Goal: Information Seeking & Learning: Check status

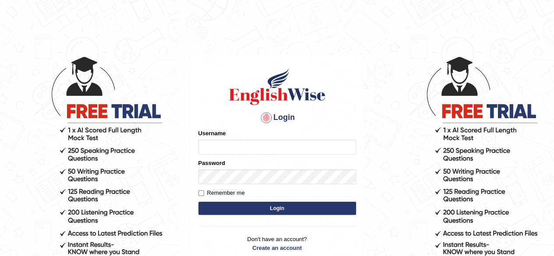
type input "Shyam"
click at [269, 211] on button "Login" at bounding box center [277, 208] width 158 height 13
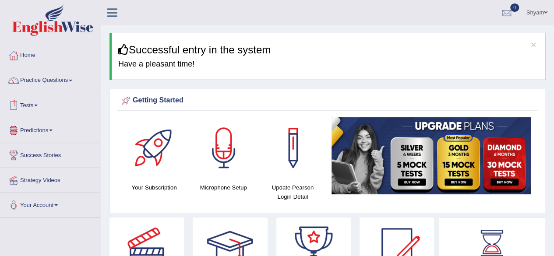
click at [39, 104] on link "Tests" at bounding box center [50, 104] width 100 height 22
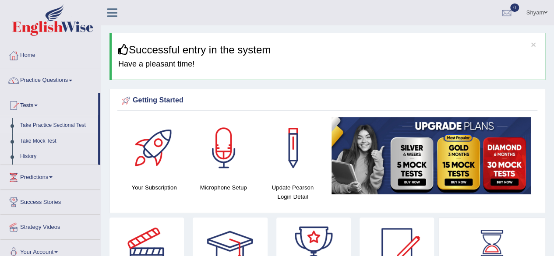
click at [66, 124] on link "Take Practice Sectional Test" at bounding box center [57, 126] width 82 height 16
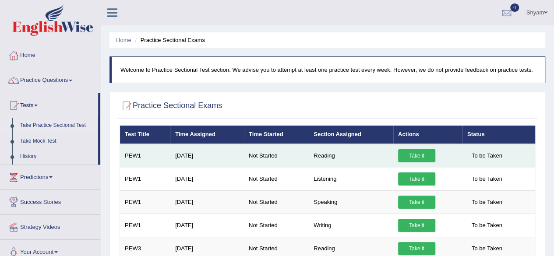
click at [414, 155] on link "Take it" at bounding box center [416, 155] width 37 height 13
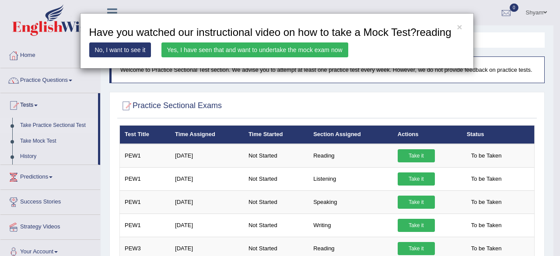
click at [229, 52] on link "Yes, I have seen that and want to undertake the mock exam now" at bounding box center [255, 49] width 187 height 15
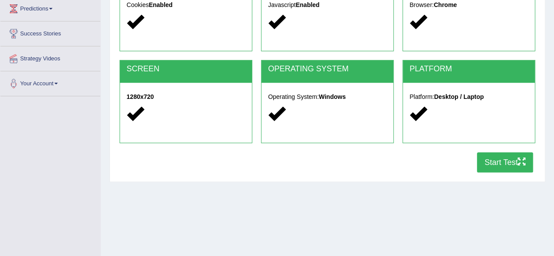
scroll to position [122, 0]
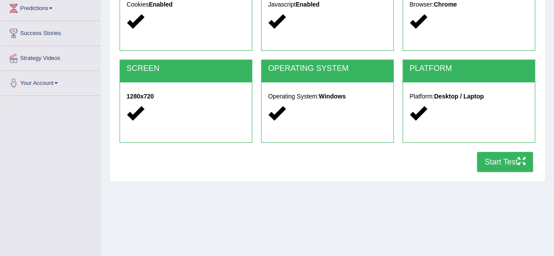
click at [496, 161] on button "Start Test" at bounding box center [505, 162] width 56 height 20
click at [501, 157] on button "Start Test" at bounding box center [505, 162] width 56 height 20
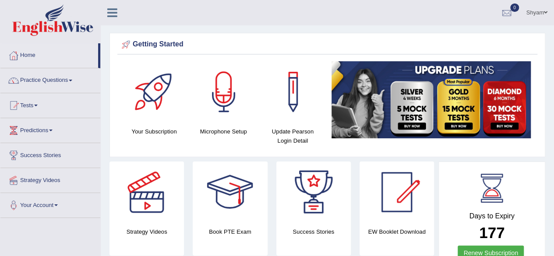
click at [38, 105] on span at bounding box center [36, 106] width 4 height 2
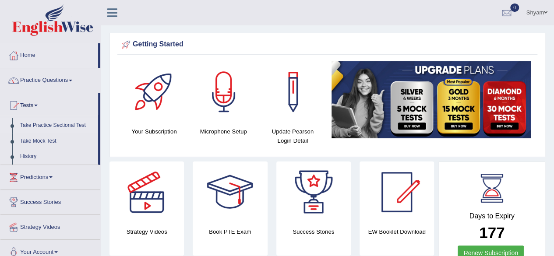
click at [50, 123] on link "Take Practice Sectional Test" at bounding box center [57, 126] width 82 height 16
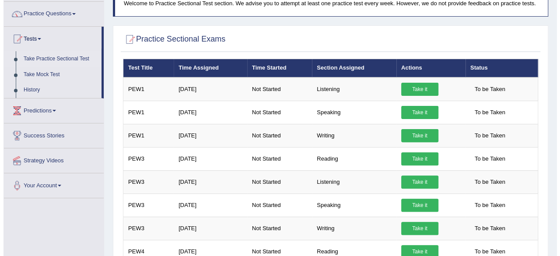
scroll to position [67, 0]
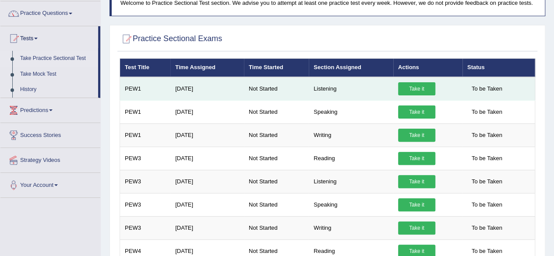
click at [416, 89] on link "Take it" at bounding box center [416, 88] width 37 height 13
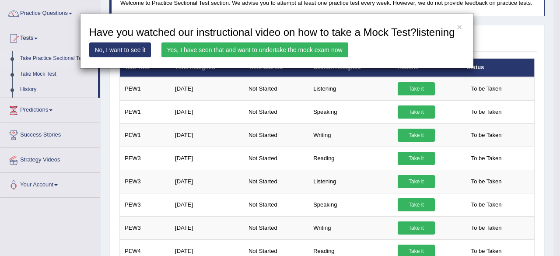
click at [264, 50] on link "Yes, I have seen that and want to undertake the mock exam now" at bounding box center [255, 49] width 187 height 15
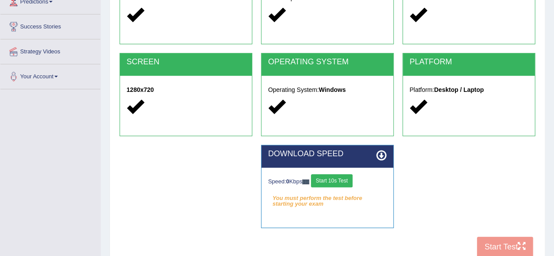
scroll to position [203, 0]
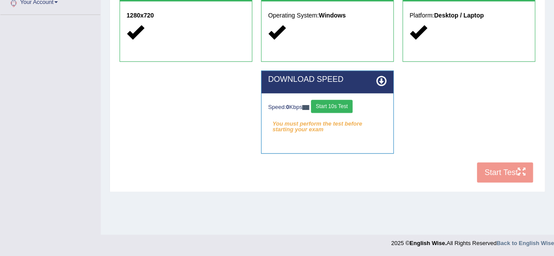
click at [335, 101] on button "Start 10s Test" at bounding box center [332, 106] width 42 height 13
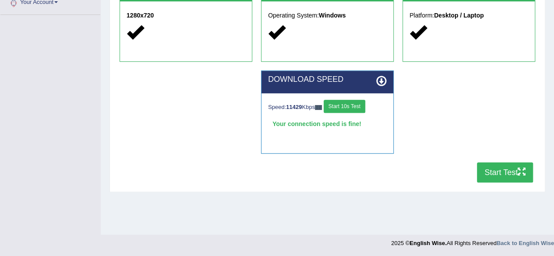
click at [429, 138] on div "DOWNLOAD SPEED Speed: 11429 Kbps Start 10s Test Your connection speed is fine! …" at bounding box center [327, 116] width 424 height 92
click at [489, 172] on button "Start Test" at bounding box center [505, 172] width 56 height 20
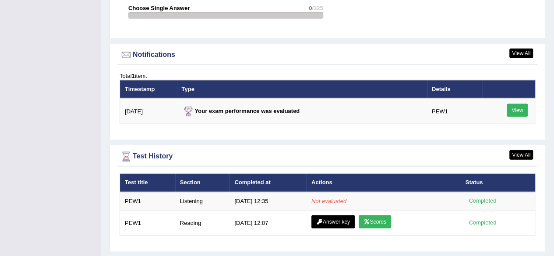
scroll to position [1042, 0]
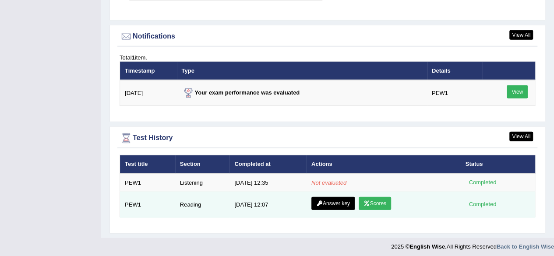
click at [373, 202] on link "Scores" at bounding box center [375, 203] width 32 height 13
click at [331, 200] on link "Answer key" at bounding box center [332, 203] width 43 height 13
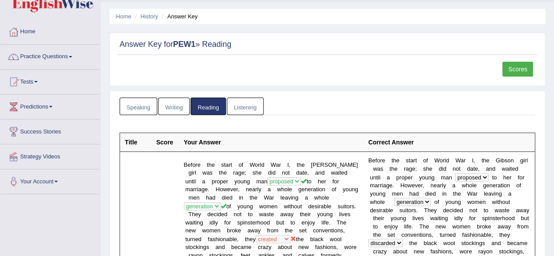
scroll to position [25, 0]
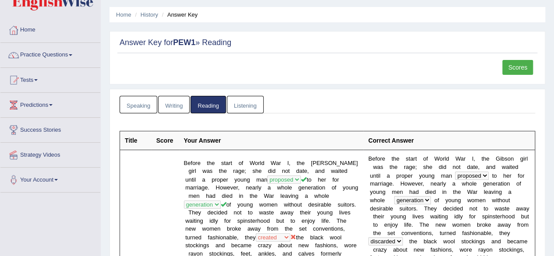
click at [243, 108] on link "Listening" at bounding box center [245, 105] width 37 height 18
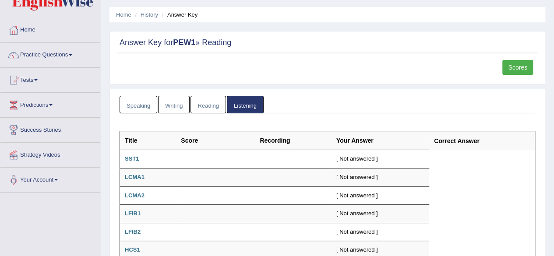
click at [173, 107] on link "Writing" at bounding box center [174, 105] width 32 height 18
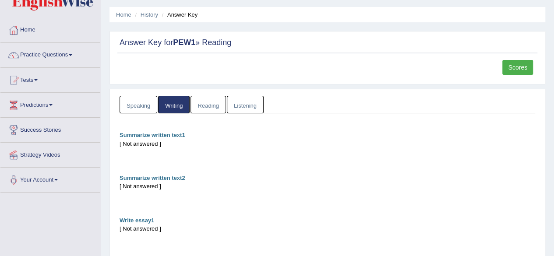
click at [144, 109] on link "Speaking" at bounding box center [139, 105] width 38 height 18
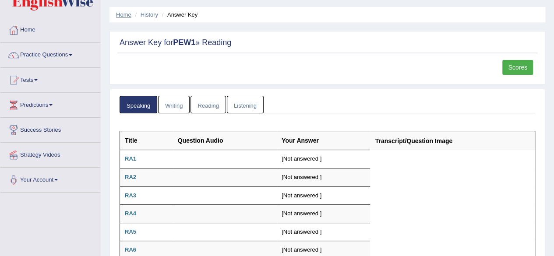
click at [123, 13] on link "Home" at bounding box center [123, 14] width 15 height 7
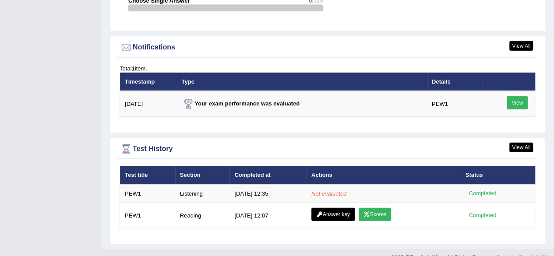
scroll to position [1032, 0]
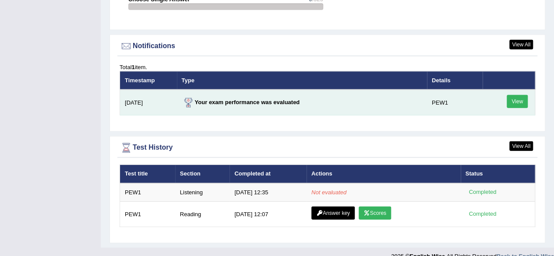
click at [513, 99] on link "View" at bounding box center [517, 101] width 21 height 13
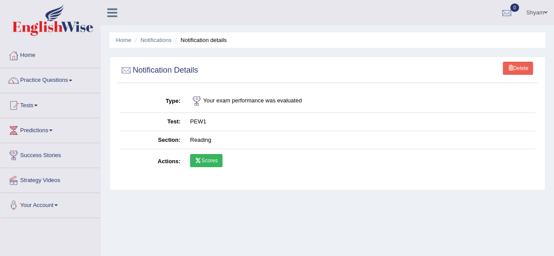
click at [211, 161] on link "Scores" at bounding box center [206, 160] width 32 height 13
click at [121, 42] on link "Home" at bounding box center [123, 40] width 15 height 7
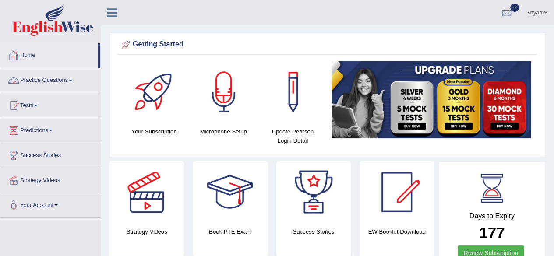
click at [67, 78] on link "Practice Questions" at bounding box center [50, 79] width 100 height 22
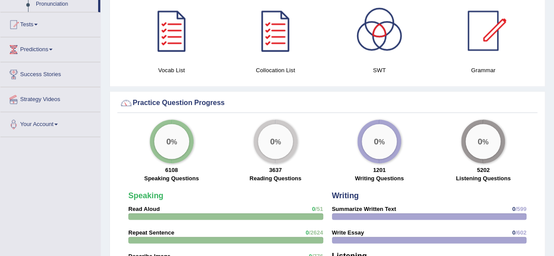
scroll to position [545, 0]
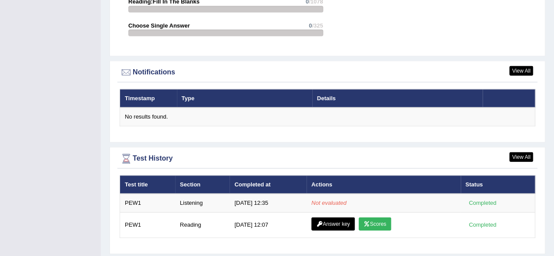
scroll to position [1026, 0]
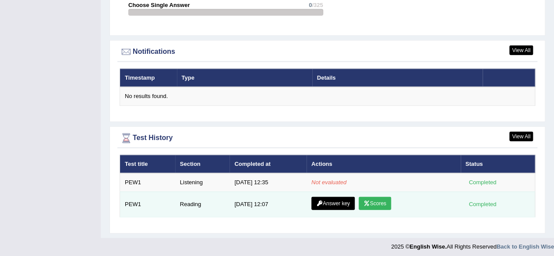
click at [374, 201] on link "Scores" at bounding box center [375, 203] width 32 height 13
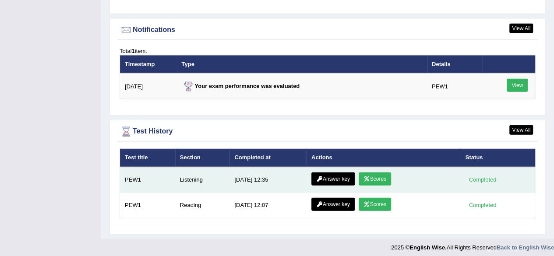
click at [373, 173] on link "Scores" at bounding box center [375, 179] width 32 height 13
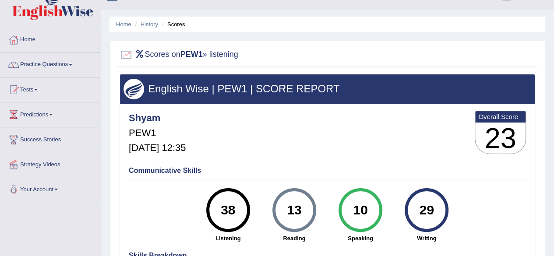
scroll to position [15, 0]
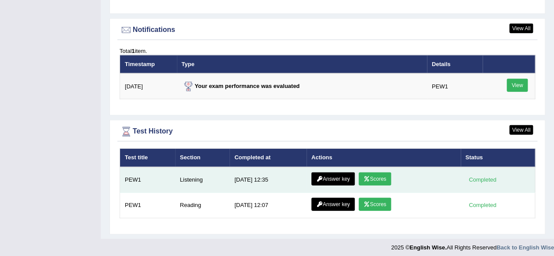
click at [326, 176] on link "Answer key" at bounding box center [332, 179] width 43 height 13
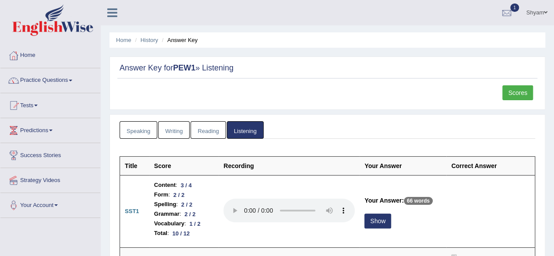
click at [208, 129] on link "Reading" at bounding box center [207, 130] width 35 height 18
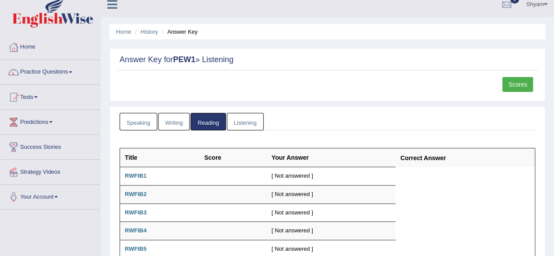
scroll to position [9, 0]
click at [170, 116] on link "Writing" at bounding box center [174, 122] width 32 height 18
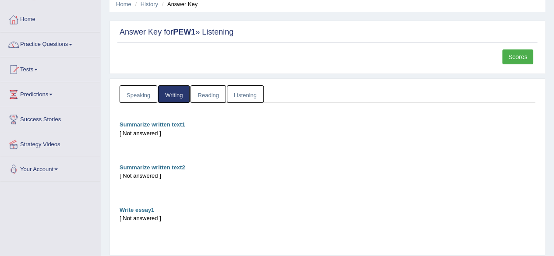
scroll to position [34, 0]
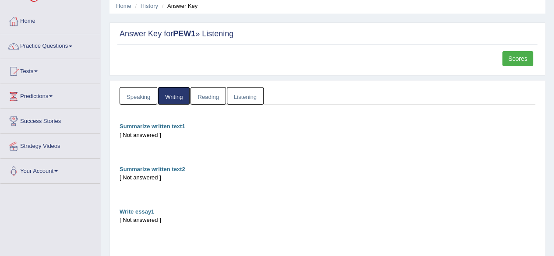
click at [140, 99] on link "Speaking" at bounding box center [139, 96] width 38 height 18
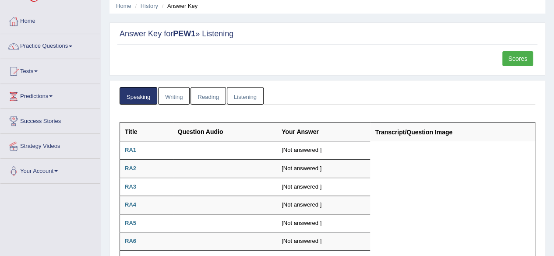
click at [181, 88] on link "Writing" at bounding box center [174, 96] width 32 height 18
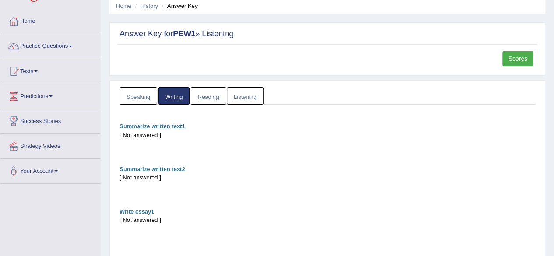
click at [206, 96] on link "Reading" at bounding box center [207, 96] width 35 height 18
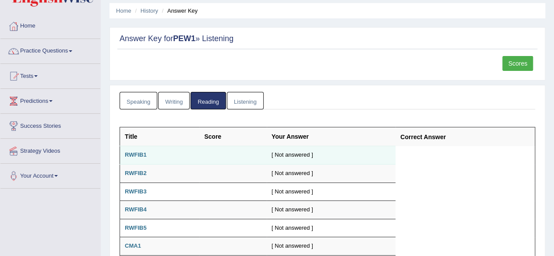
scroll to position [0, 0]
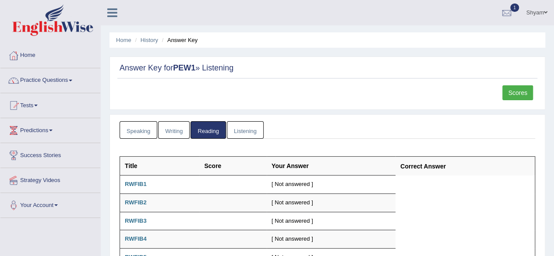
click at [243, 131] on link "Listening" at bounding box center [245, 130] width 37 height 18
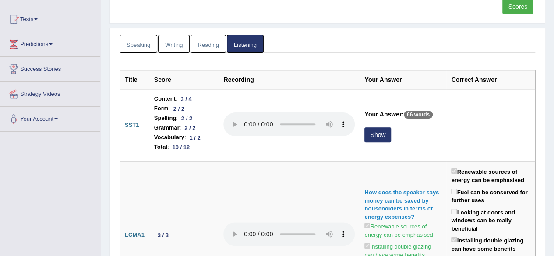
scroll to position [87, 0]
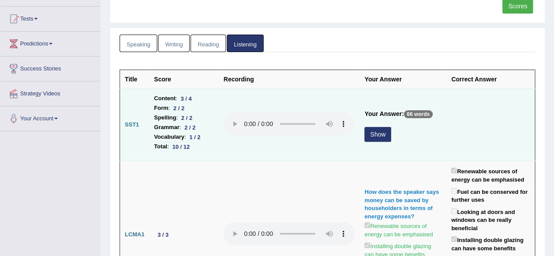
click at [373, 137] on button "Show" at bounding box center [377, 134] width 27 height 15
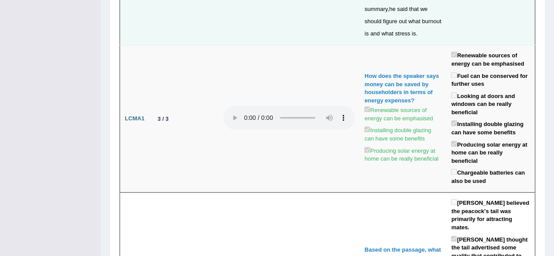
scroll to position [0, 0]
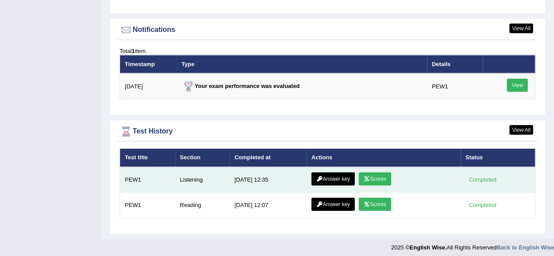
click at [374, 174] on link "Scores" at bounding box center [375, 179] width 32 height 13
